Goal: Task Accomplishment & Management: Use online tool/utility

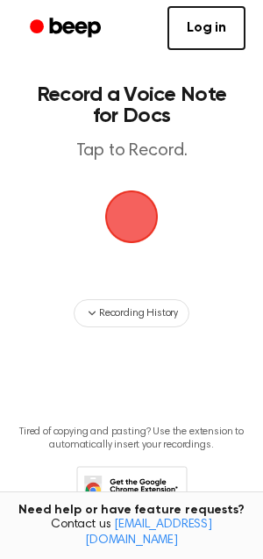
click at [126, 213] on span "button" at bounding box center [131, 216] width 49 height 49
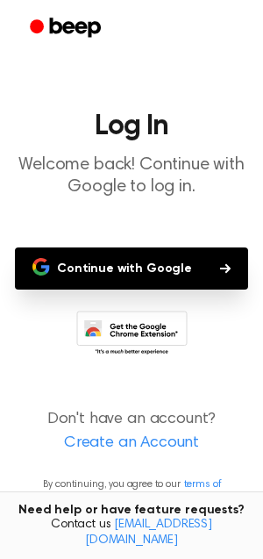
click at [201, 268] on button "Continue with Google" at bounding box center [132, 269] width 234 height 42
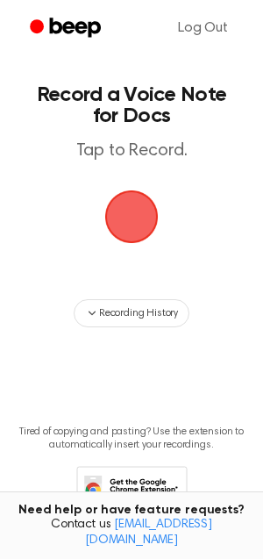
click at [129, 223] on span "button" at bounding box center [132, 218] width 54 height 54
click at [156, 200] on span "button" at bounding box center [131, 216] width 49 height 49
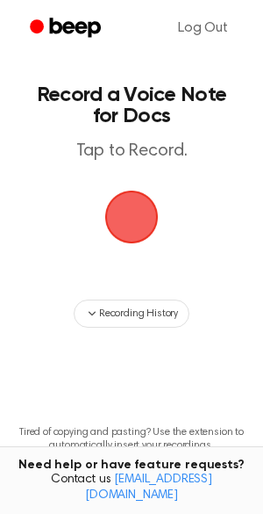
click at [116, 212] on span "button" at bounding box center [131, 216] width 49 height 49
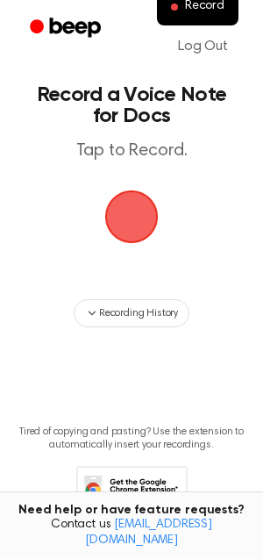
click at [140, 205] on span "button" at bounding box center [131, 216] width 49 height 49
click at [137, 212] on span "button" at bounding box center [131, 216] width 49 height 49
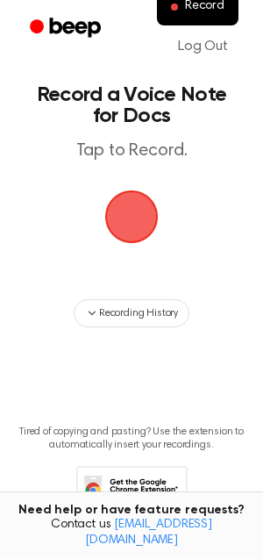
click at [137, 212] on span "button" at bounding box center [131, 216] width 49 height 49
click at [137, 212] on span "button" at bounding box center [132, 217] width 57 height 57
click at [137, 212] on span "button" at bounding box center [131, 216] width 49 height 49
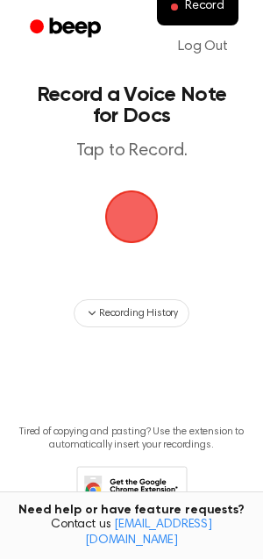
click at [138, 212] on span "button" at bounding box center [131, 216] width 49 height 49
click at [139, 212] on span "button" at bounding box center [131, 216] width 49 height 49
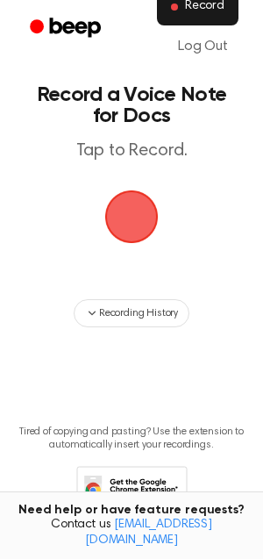
click at [182, 18] on button "Record" at bounding box center [198, 7] width 82 height 37
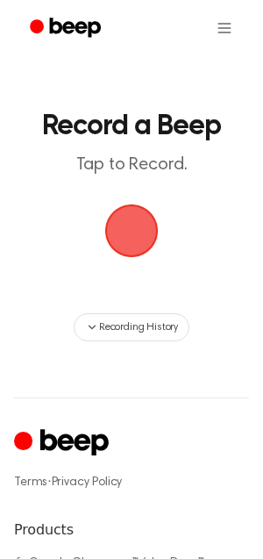
click at [120, 234] on span "button" at bounding box center [131, 230] width 49 height 49
click at [121, 235] on span "button" at bounding box center [131, 230] width 49 height 49
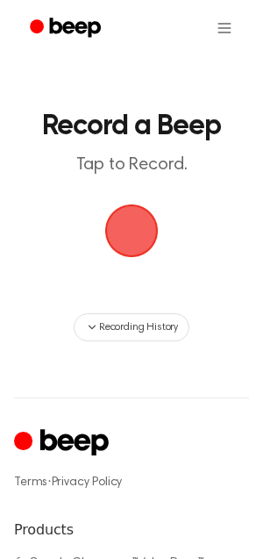
click at [121, 235] on span "button" at bounding box center [131, 230] width 49 height 49
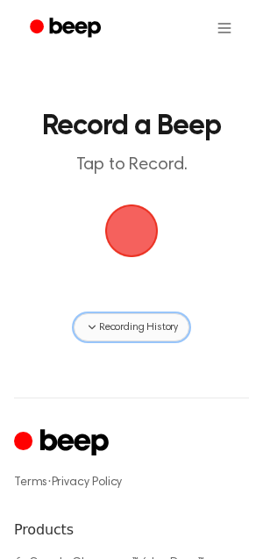
click at [114, 327] on span "Recording History" at bounding box center [138, 328] width 79 height 16
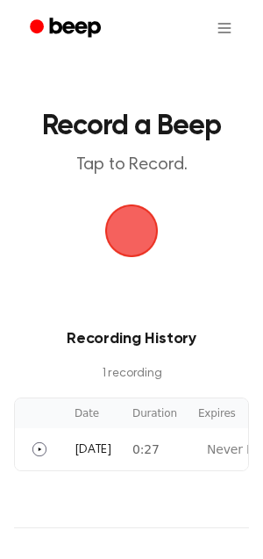
click at [121, 270] on main "Record a Beep Tap to Record. Recording History 1 recording Date Duration Expire…" at bounding box center [131, 235] width 263 height 471
click at [127, 242] on span "button" at bounding box center [131, 230] width 49 height 49
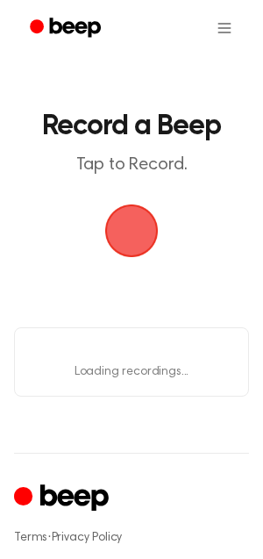
click at [127, 242] on span "button" at bounding box center [131, 230] width 49 height 49
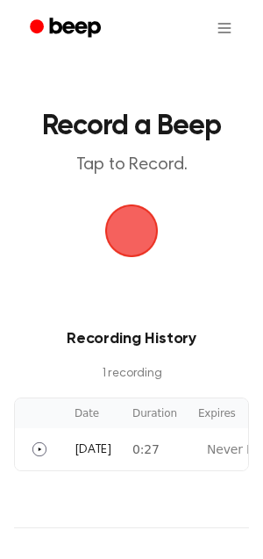
click at [127, 242] on span "button" at bounding box center [131, 230] width 49 height 49
click at [127, 241] on span "button" at bounding box center [131, 230] width 49 height 49
click at [144, 219] on span "button" at bounding box center [131, 230] width 49 height 49
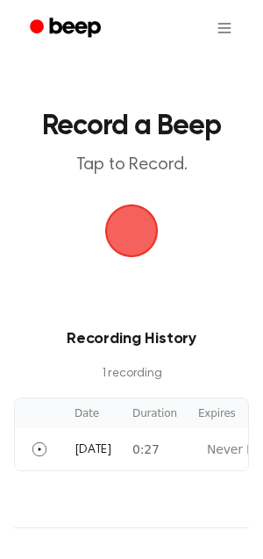
click at [140, 222] on span "button" at bounding box center [132, 231] width 57 height 57
click at [140, 222] on span "button" at bounding box center [131, 230] width 49 height 49
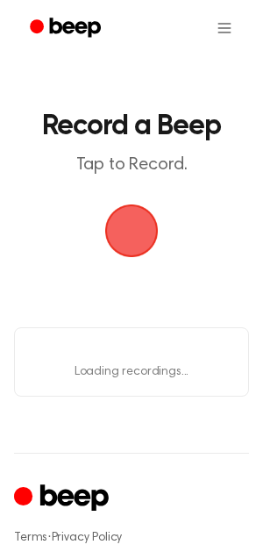
click at [140, 222] on span "button" at bounding box center [131, 230] width 49 height 49
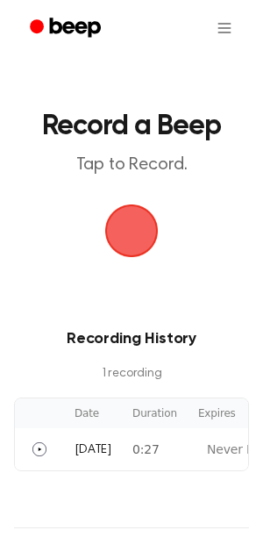
click at [140, 222] on span "button" at bounding box center [131, 230] width 49 height 49
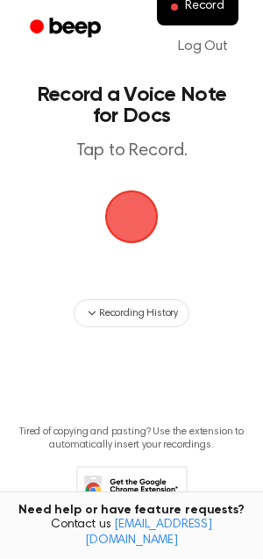
click at [136, 212] on span "button" at bounding box center [132, 217] width 76 height 76
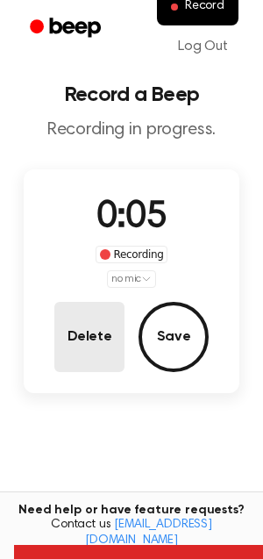
click at [95, 348] on button "Delete" at bounding box center [89, 337] width 70 height 70
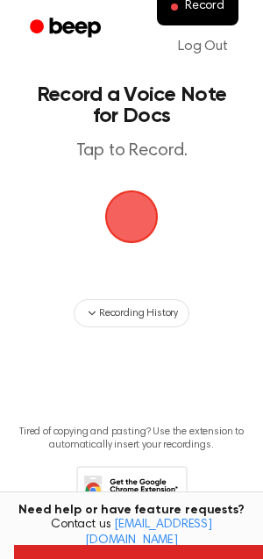
click at [128, 224] on span "button" at bounding box center [132, 217] width 90 height 90
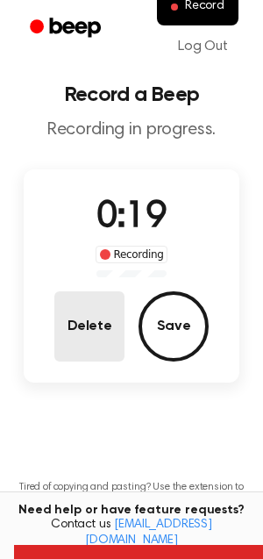
click at [61, 334] on button "Delete" at bounding box center [89, 326] width 70 height 70
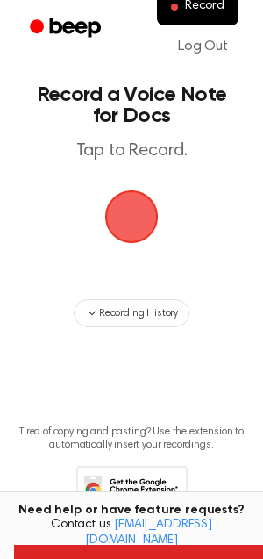
click at [137, 215] on span "button" at bounding box center [132, 217] width 89 height 89
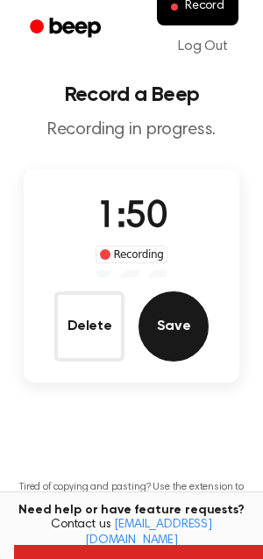
click at [169, 335] on button "Save" at bounding box center [174, 326] width 70 height 70
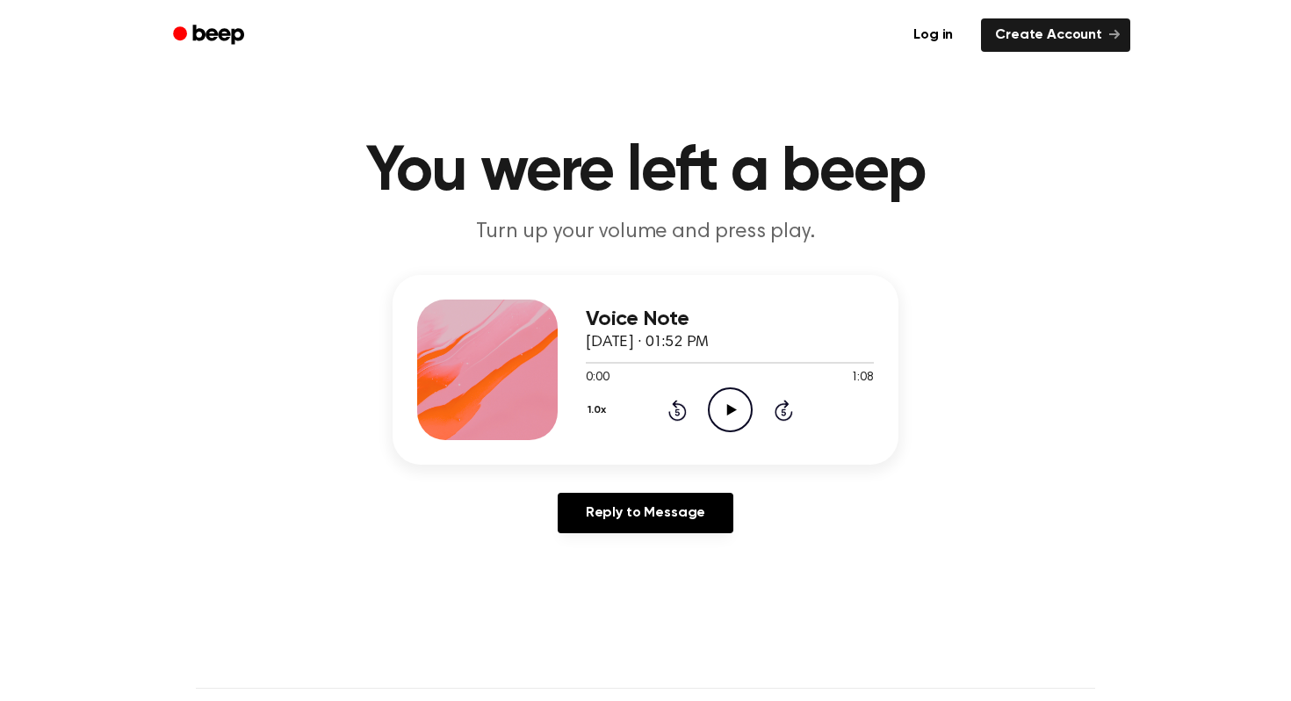
click at [733, 415] on icon "Play Audio" at bounding box center [730, 409] width 45 height 45
click at [725, 419] on icon "Play Audio" at bounding box center [730, 409] width 45 height 45
click at [594, 413] on button "1.0x" at bounding box center [599, 410] width 26 height 30
click at [626, 549] on div "1.2x" at bounding box center [620, 548] width 68 height 32
click at [959, 272] on main "You were left a beep Turn up your volume and press play. Voice Note [DATE] · 02…" at bounding box center [645, 541] width 1291 height 1083
